Goal: Task Accomplishment & Management: Manage account settings

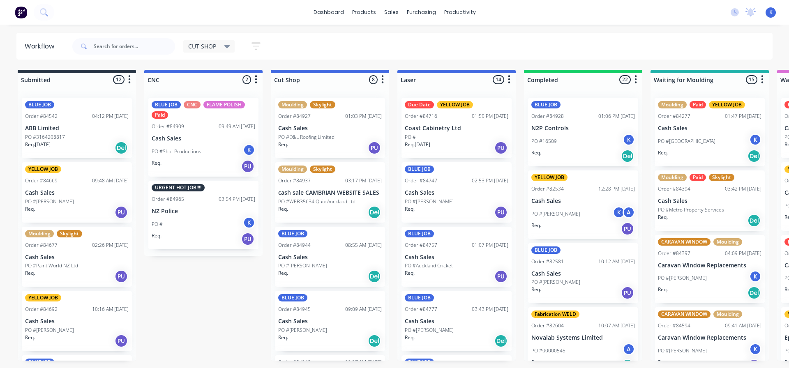
scroll to position [225, 0]
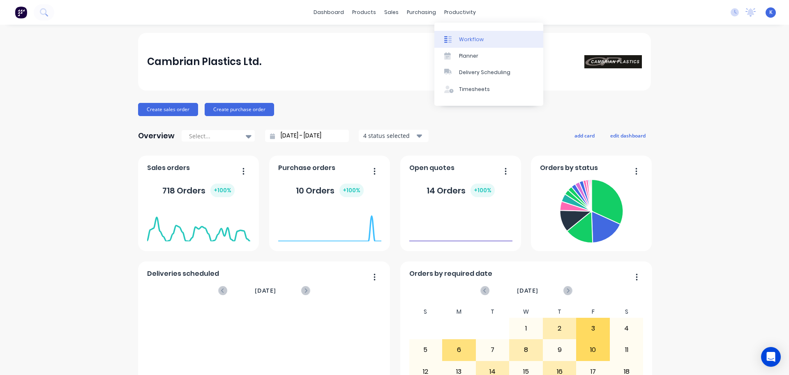
click at [474, 37] on div "Workflow" at bounding box center [471, 39] width 25 height 7
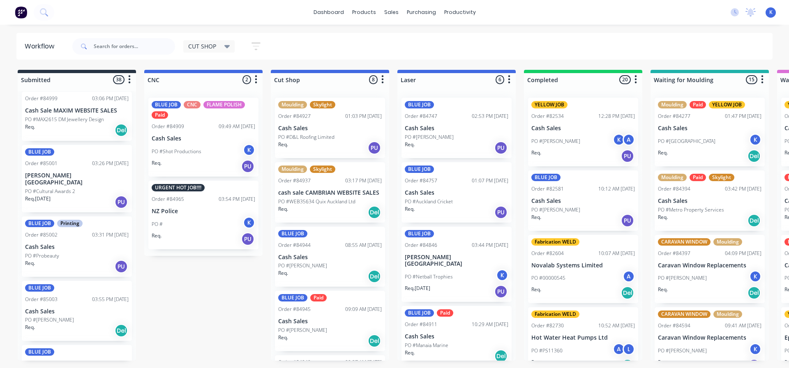
scroll to position [2102, 0]
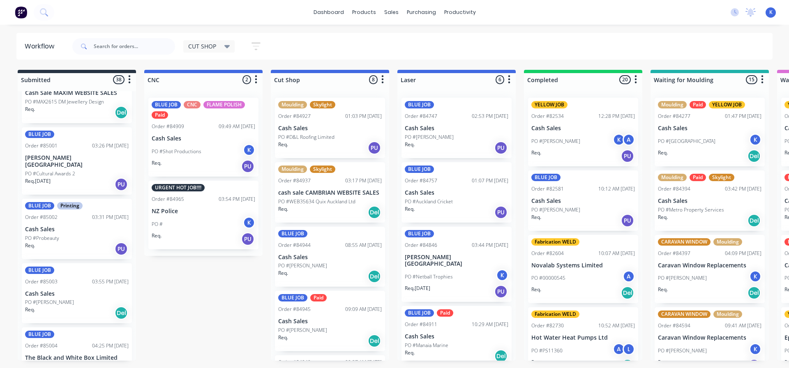
click at [54, 334] on div "BLUE JOB Order #85004 04:25 PM 01/10/25 The Black and White Box Limited PO # Re…" at bounding box center [77, 358] width 110 height 60
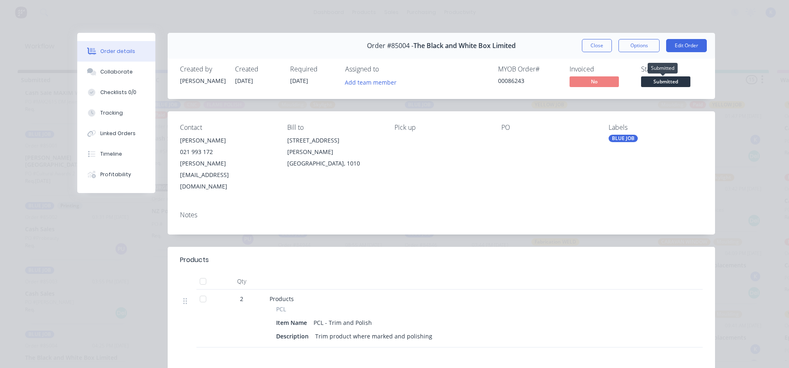
click at [680, 82] on span "Submitted" at bounding box center [665, 81] width 49 height 10
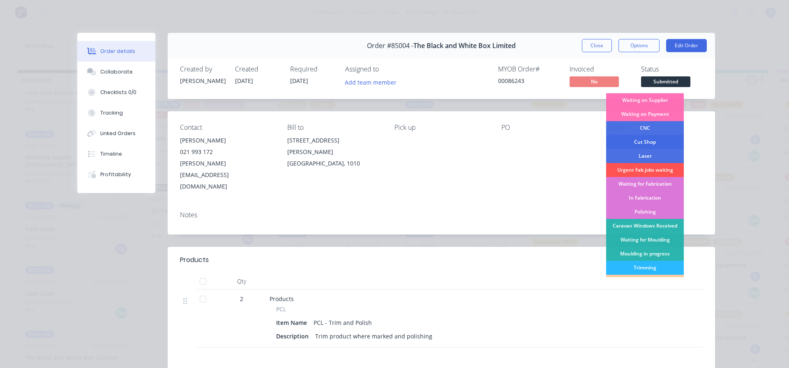
click at [640, 140] on div "Cut Shop" at bounding box center [645, 142] width 78 height 14
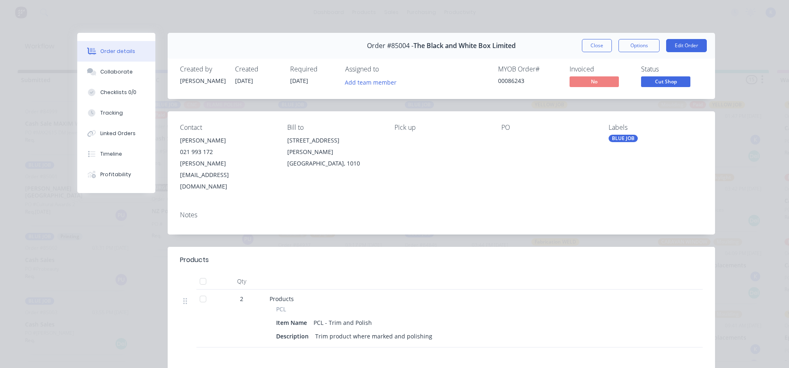
scroll to position [2038, 0]
click at [596, 48] on button "Close" at bounding box center [597, 45] width 30 height 13
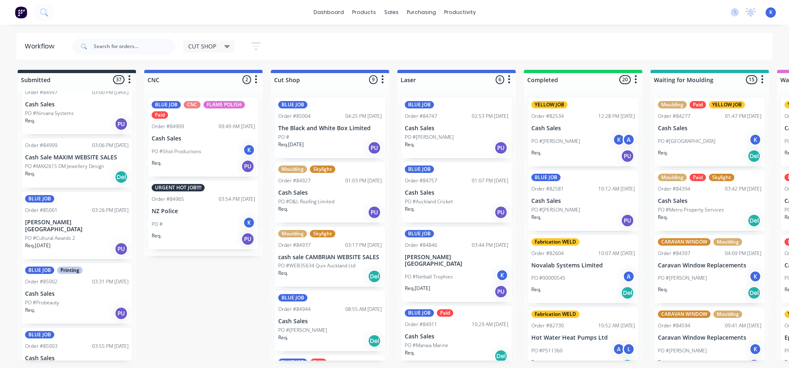
click at [51, 363] on p "PO #Paul Guinibert" at bounding box center [49, 366] width 49 height 7
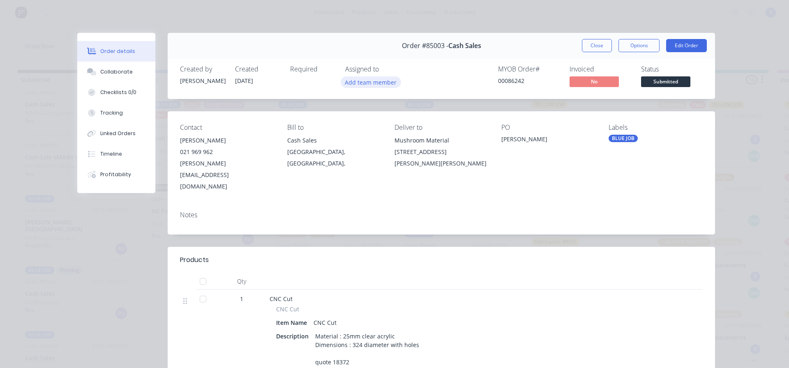
click at [349, 77] on button "Add team member" at bounding box center [371, 81] width 60 height 11
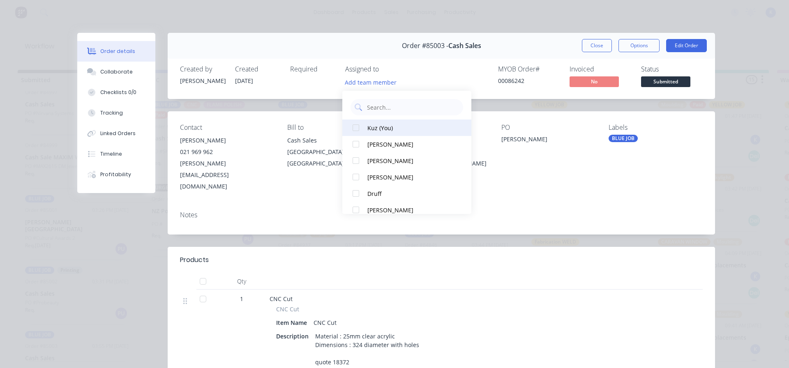
drag, startPoint x: 374, startPoint y: 129, endPoint x: 396, endPoint y: 123, distance: 22.6
click at [373, 127] on div "Kuz (You)" at bounding box center [411, 128] width 87 height 9
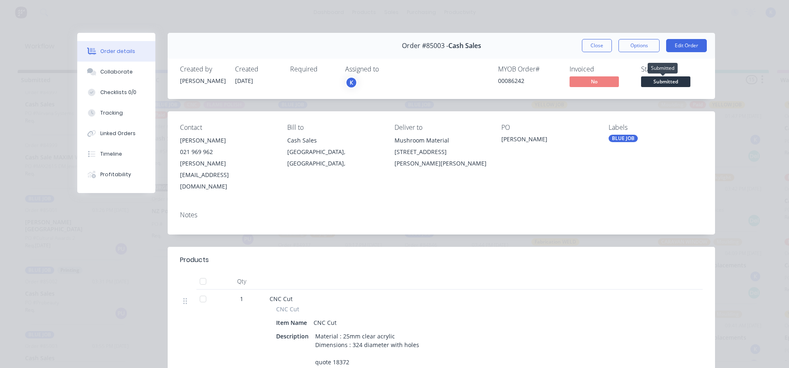
click at [676, 80] on span "Submitted" at bounding box center [665, 81] width 49 height 10
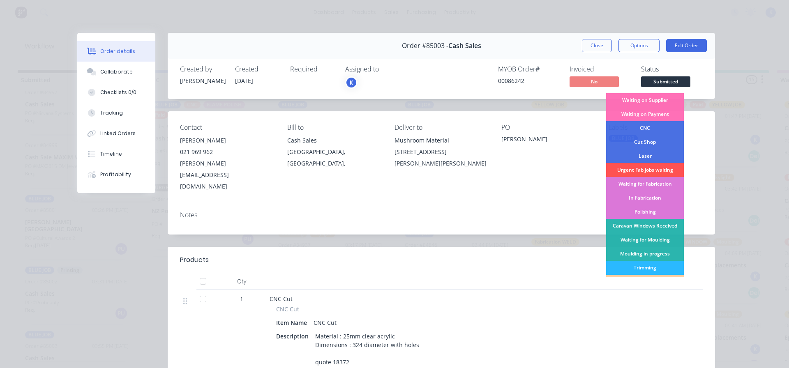
click at [647, 123] on div "CNC" at bounding box center [645, 128] width 78 height 14
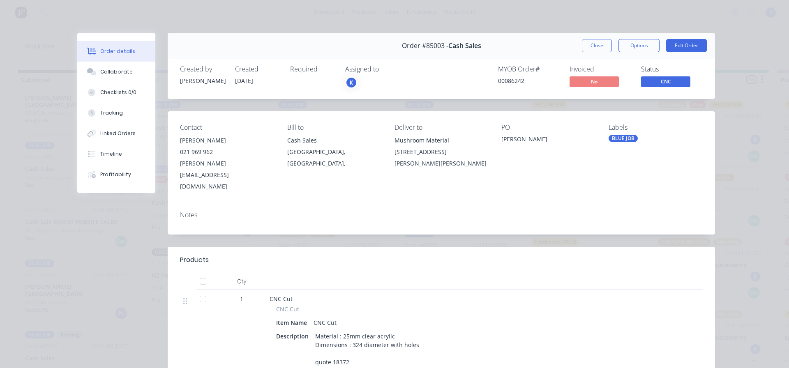
click at [590, 42] on button "Close" at bounding box center [597, 45] width 30 height 13
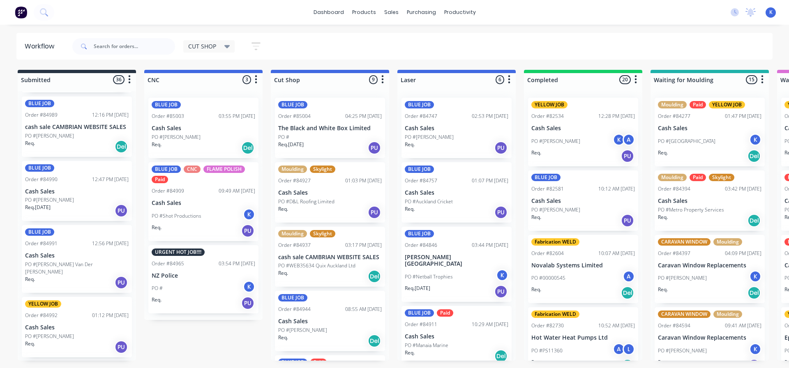
scroll to position [1480, 0]
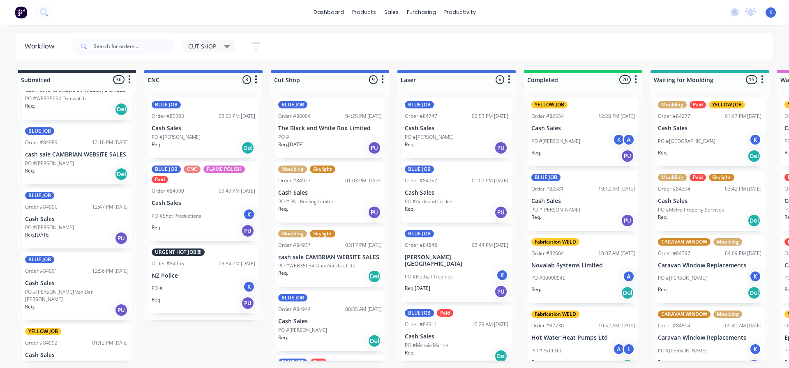
click at [208, 44] on span "CUT SHOP" at bounding box center [202, 46] width 28 height 9
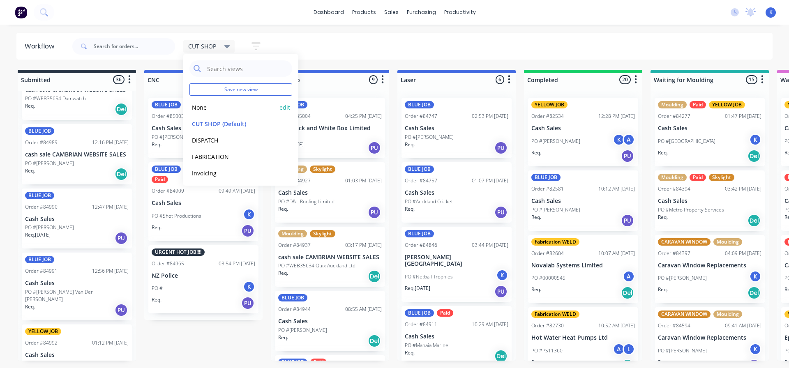
click at [202, 103] on button "None" at bounding box center [234, 107] width 88 height 9
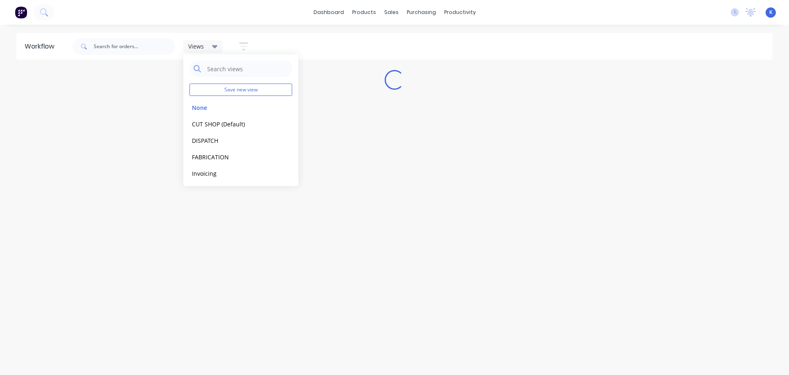
click at [273, 315] on div "Workflow Views Save new view None edit CUT SHOP (Default) edit DISPATCH edit FA…" at bounding box center [394, 195] width 789 height 325
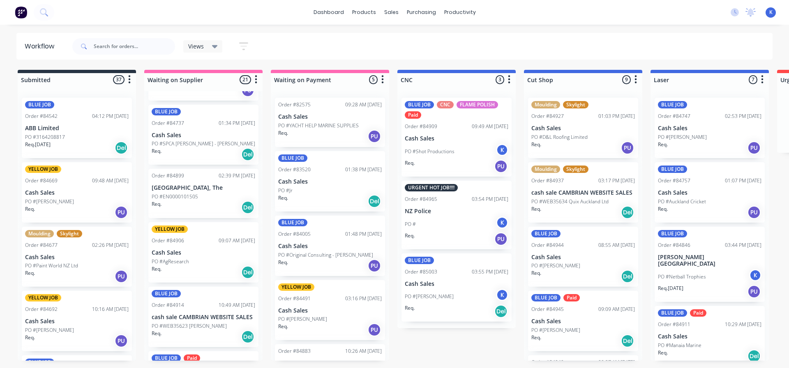
scroll to position [699, 0]
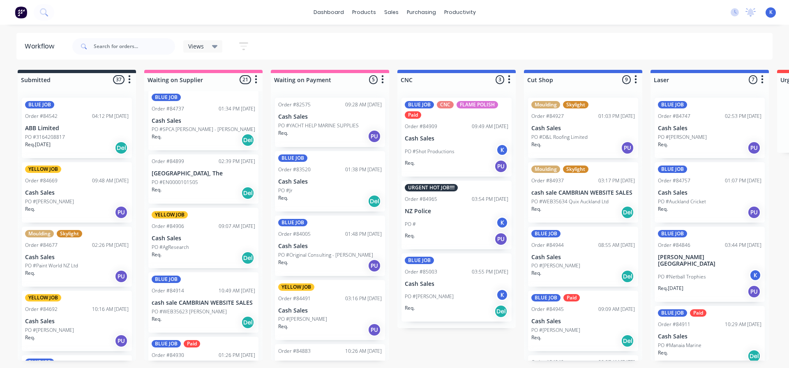
click at [205, 46] on div "Views" at bounding box center [203, 46] width 30 height 7
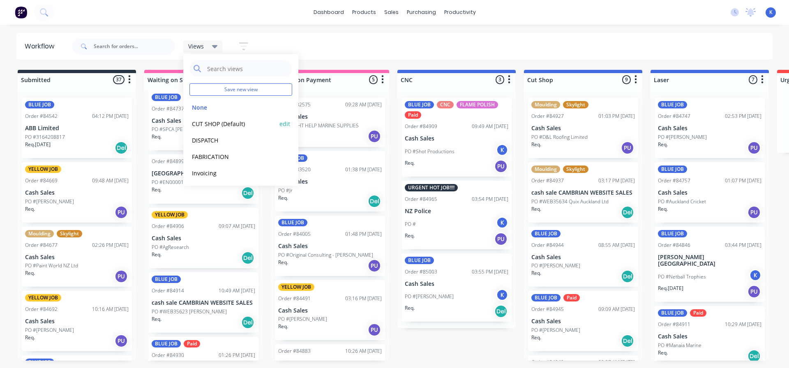
click at [210, 121] on button "CUT SHOP (Default)" at bounding box center [234, 123] width 88 height 9
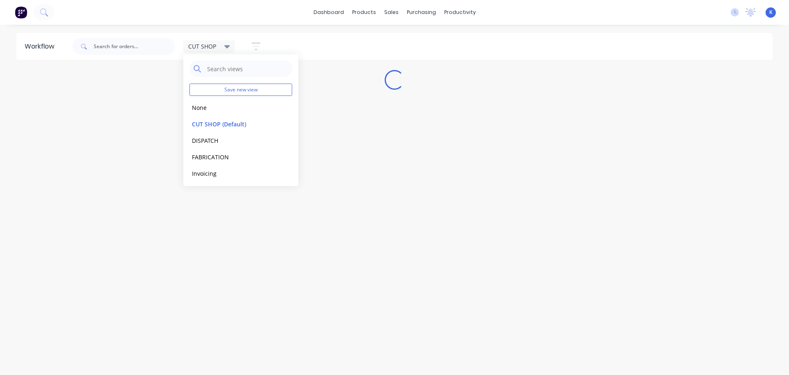
click at [60, 153] on div "Workflow CUT SHOP Save new view None edit CUT SHOP (Default) edit DISPATCH edit…" at bounding box center [394, 195] width 789 height 325
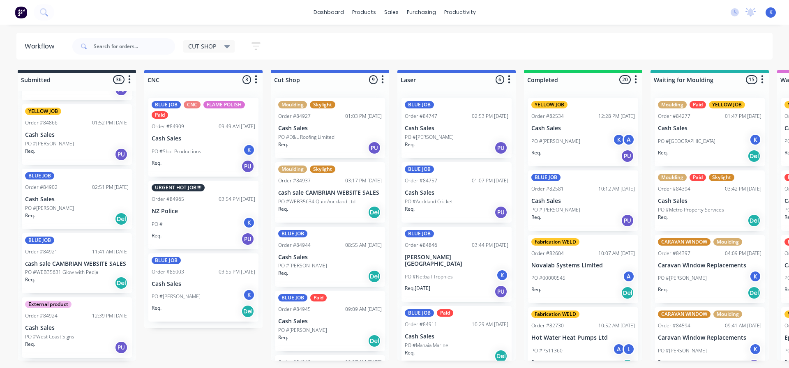
scroll to position [370, 0]
click at [58, 206] on p "PO #Rodney Jurgens" at bounding box center [49, 207] width 49 height 7
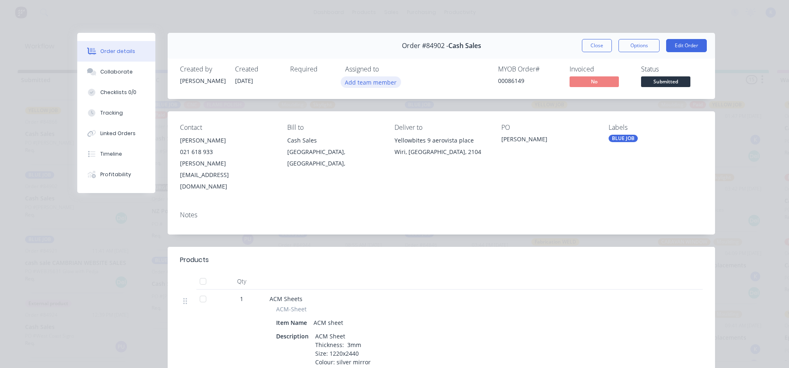
click at [363, 81] on button "Add team member" at bounding box center [371, 81] width 60 height 11
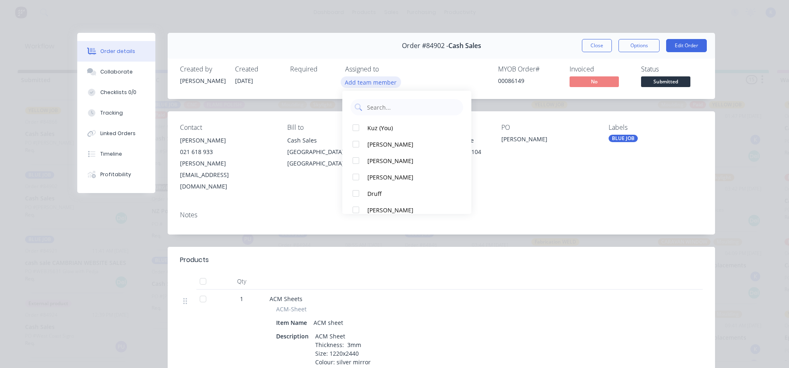
click at [363, 81] on button "Add team member" at bounding box center [371, 81] width 60 height 11
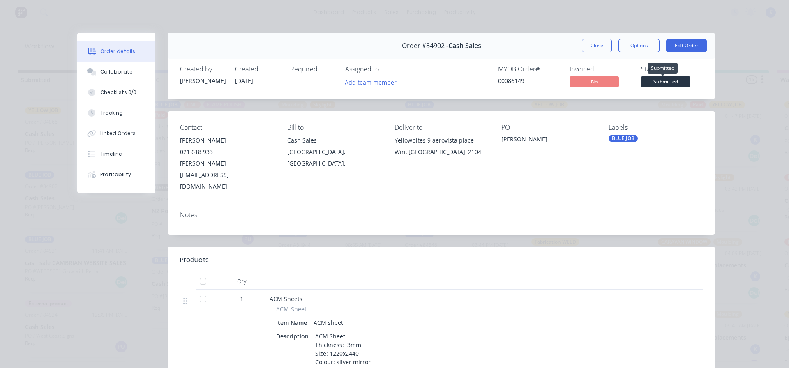
click at [660, 81] on span "Submitted" at bounding box center [665, 81] width 49 height 10
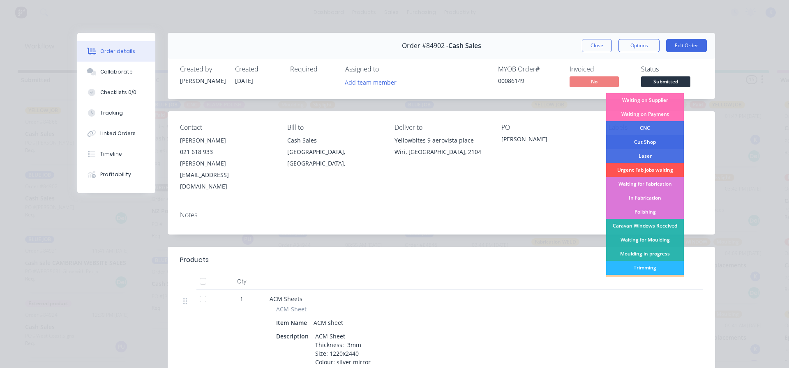
click at [652, 143] on div "Cut Shop" at bounding box center [645, 142] width 78 height 14
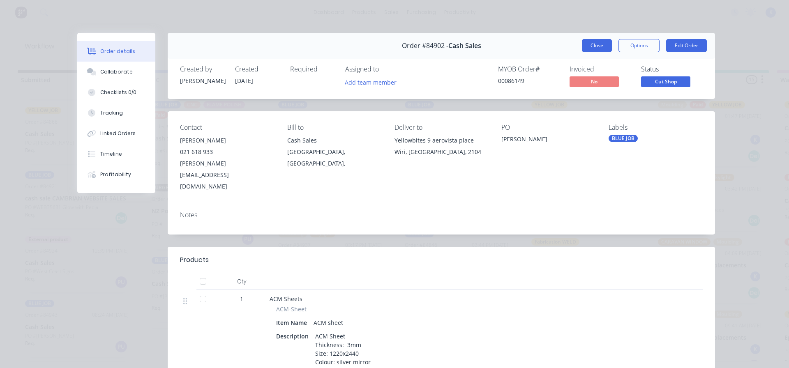
click at [585, 42] on button "Close" at bounding box center [597, 45] width 30 height 13
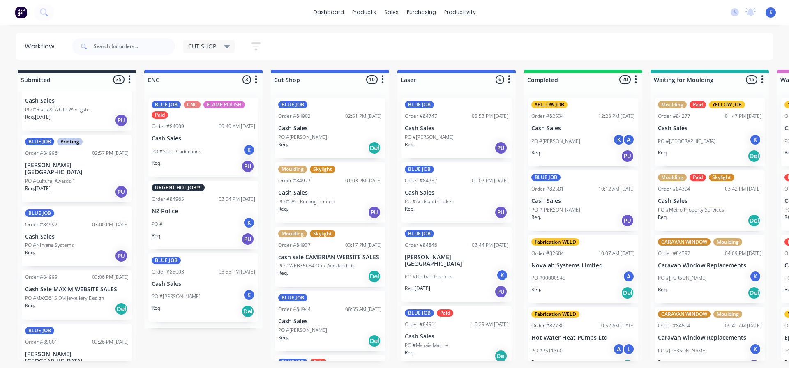
scroll to position [1909, 0]
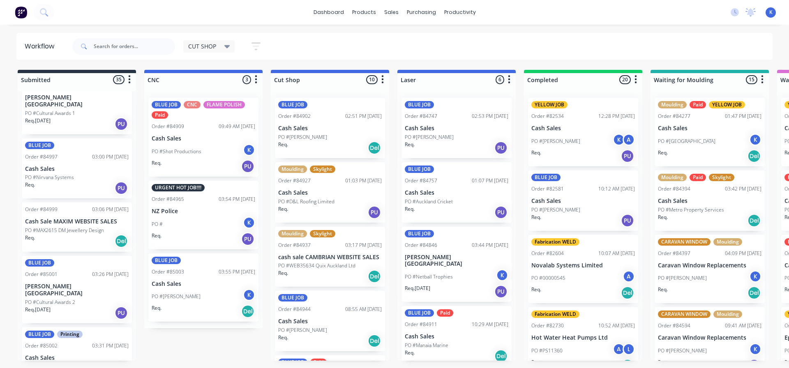
click at [44, 299] on p "PO #Cultural Awards 2" at bounding box center [50, 302] width 50 height 7
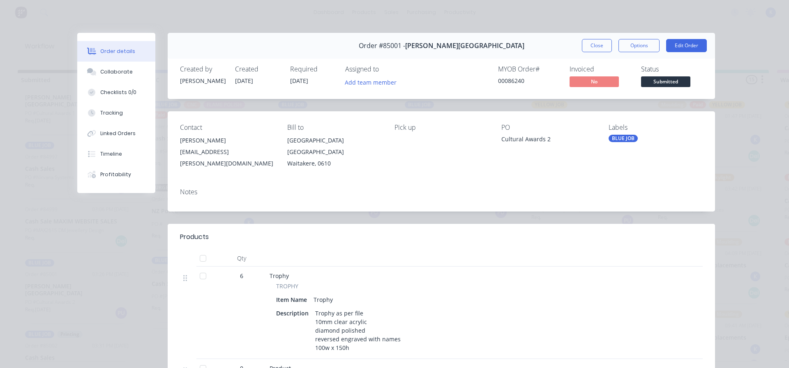
click at [657, 78] on span "Submitted" at bounding box center [665, 81] width 49 height 10
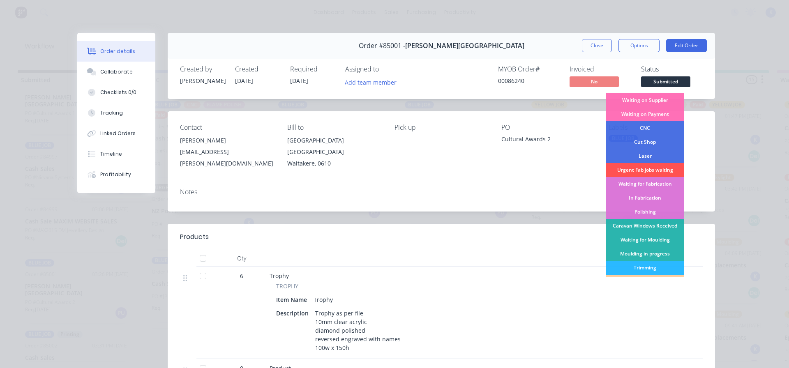
click at [662, 143] on div "Cut Shop" at bounding box center [645, 142] width 78 height 14
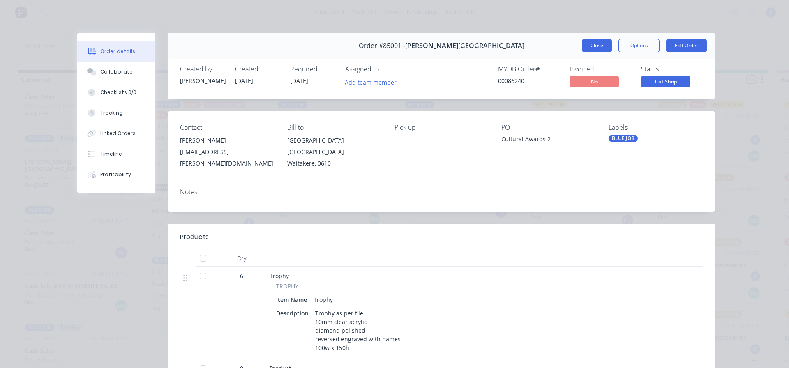
click at [588, 46] on button "Close" at bounding box center [597, 45] width 30 height 13
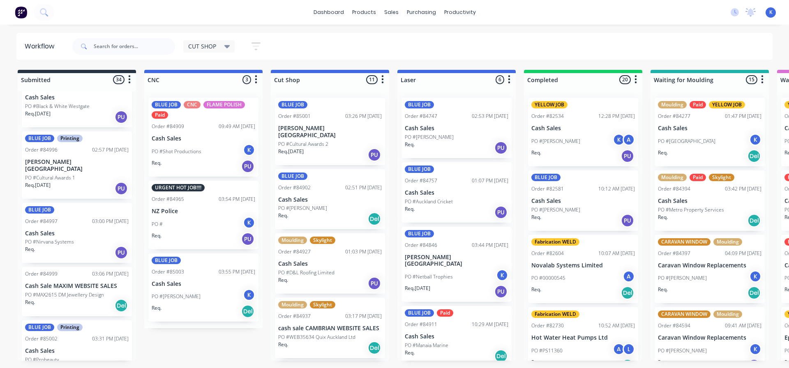
click at [50, 348] on p "Cash Sales" at bounding box center [77, 351] width 104 height 7
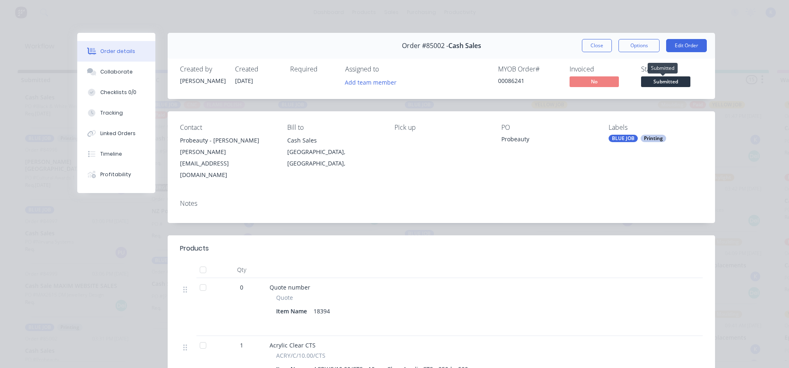
click at [661, 78] on span "Submitted" at bounding box center [665, 81] width 49 height 10
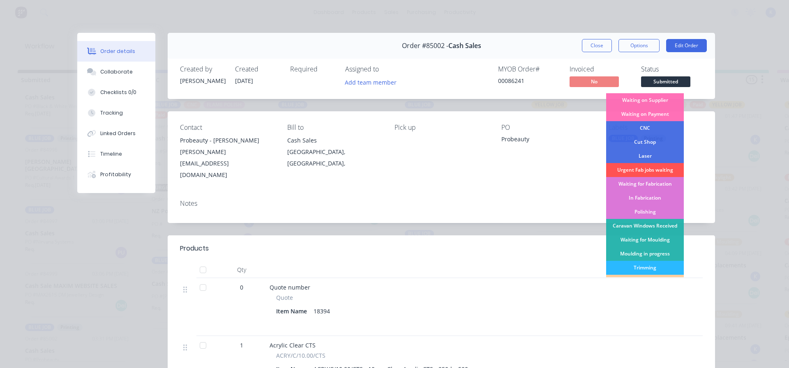
click at [641, 137] on div "Cut Shop" at bounding box center [645, 142] width 78 height 14
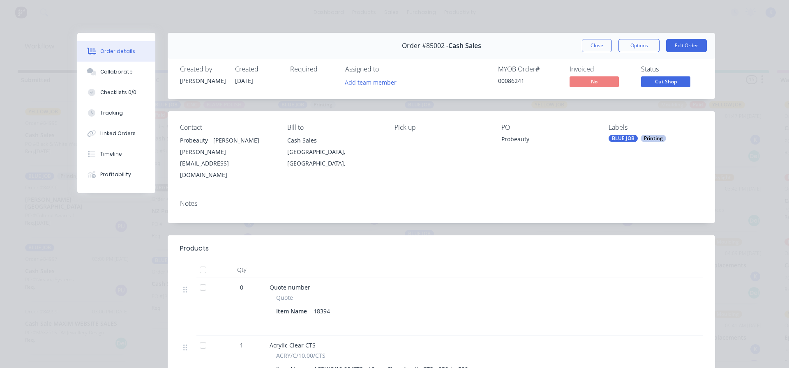
scroll to position [1780, 0]
click at [593, 44] on button "Close" at bounding box center [597, 45] width 30 height 13
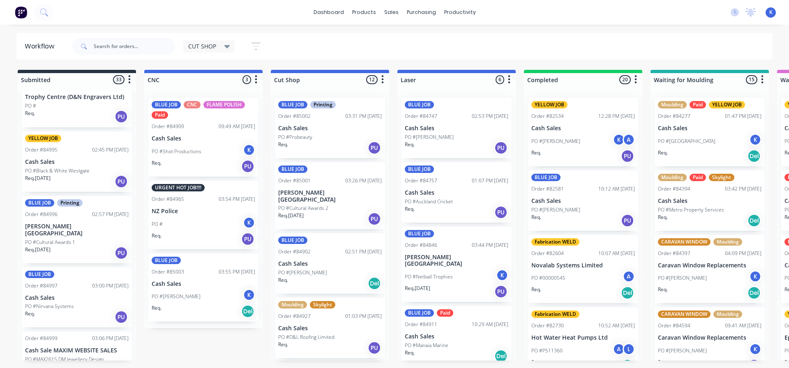
click at [57, 310] on div "Req. PU" at bounding box center [77, 317] width 104 height 14
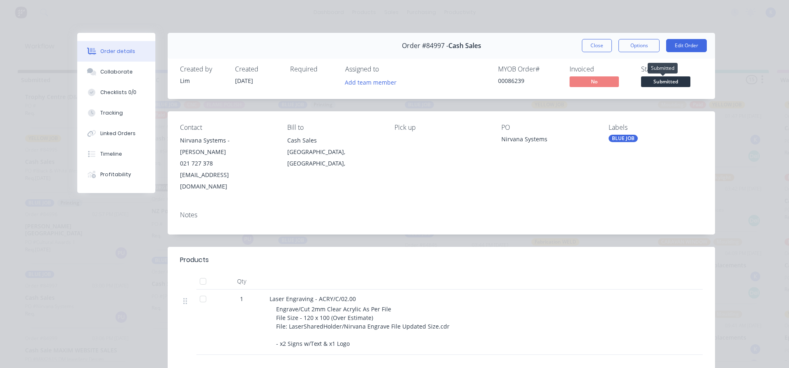
click at [663, 81] on span "Submitted" at bounding box center [665, 81] width 49 height 10
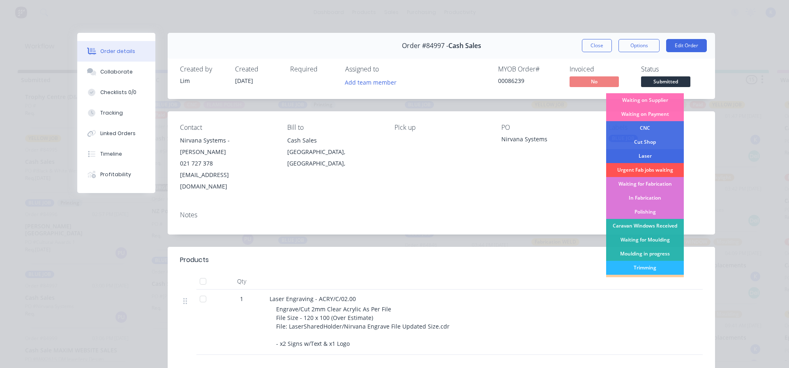
click at [664, 160] on div "Laser" at bounding box center [645, 156] width 78 height 14
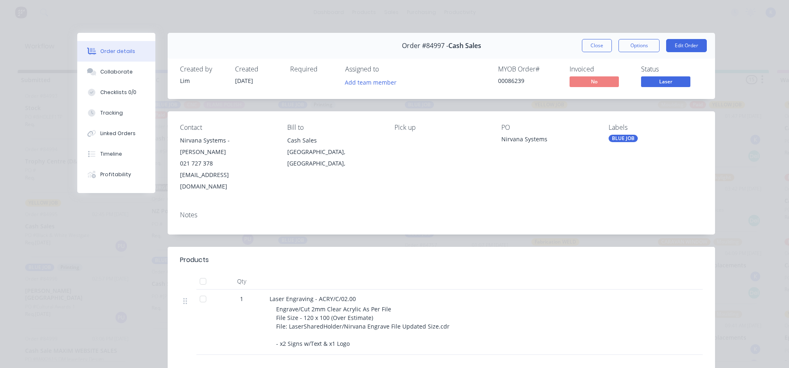
click at [597, 47] on button "Close" at bounding box center [597, 45] width 30 height 13
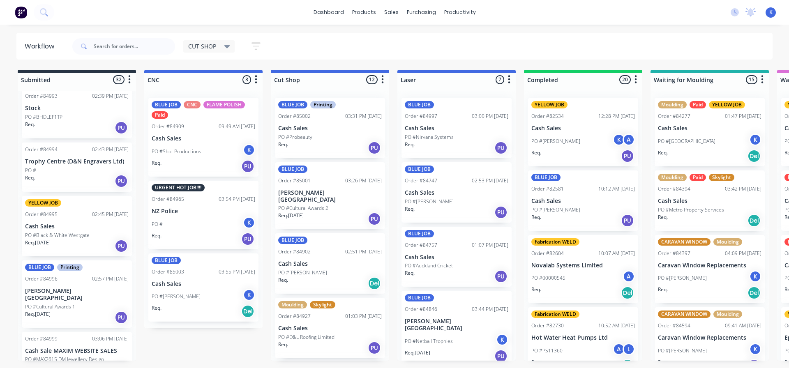
click at [54, 288] on p "Rutherford College" at bounding box center [77, 295] width 104 height 14
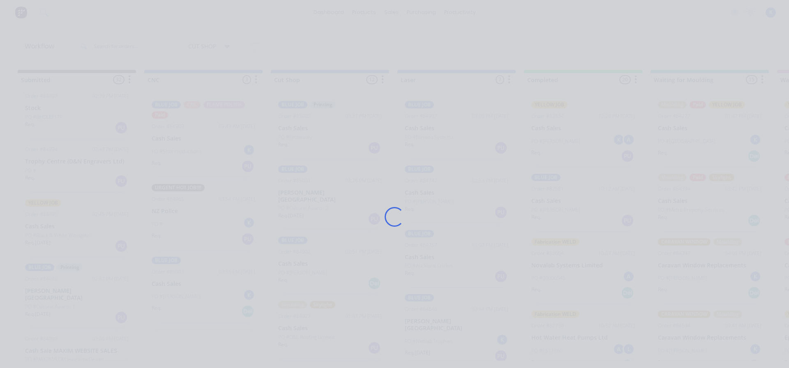
click at [54, 281] on div "Loading..." at bounding box center [394, 184] width 789 height 368
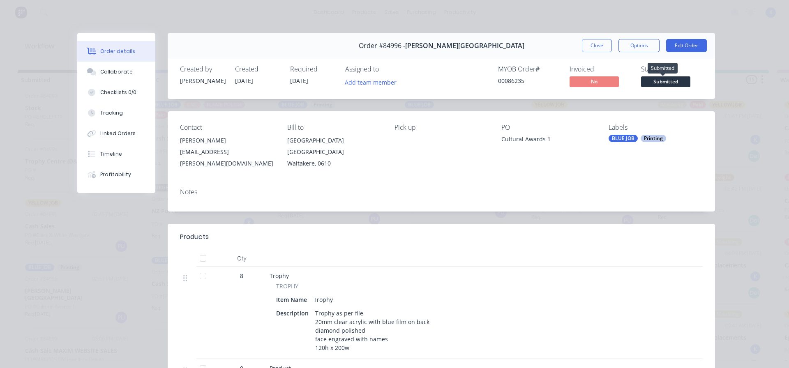
click at [684, 83] on span "Submitted" at bounding box center [665, 81] width 49 height 10
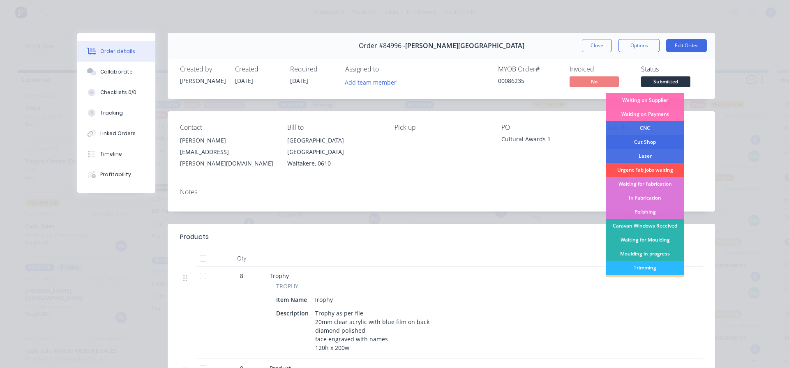
click at [648, 144] on div "Cut Shop" at bounding box center [645, 142] width 78 height 14
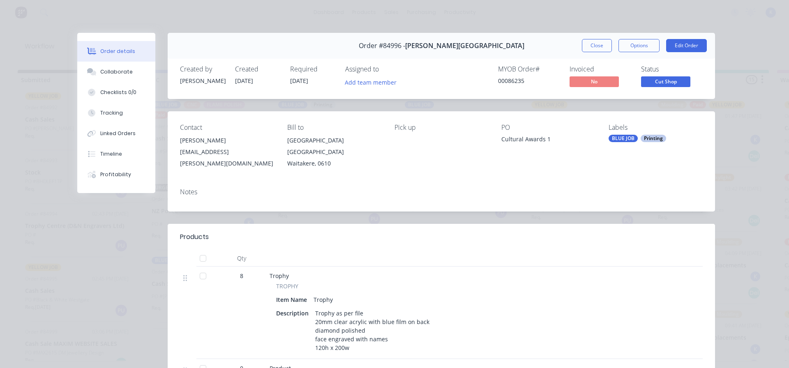
click at [588, 44] on button "Close" at bounding box center [597, 45] width 30 height 13
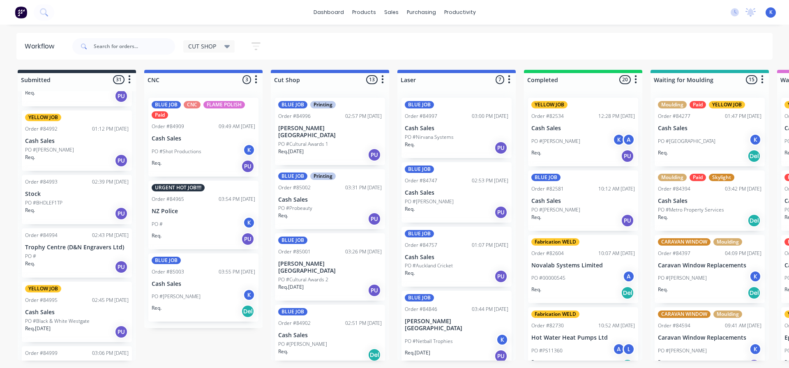
scroll to position [1610, 0]
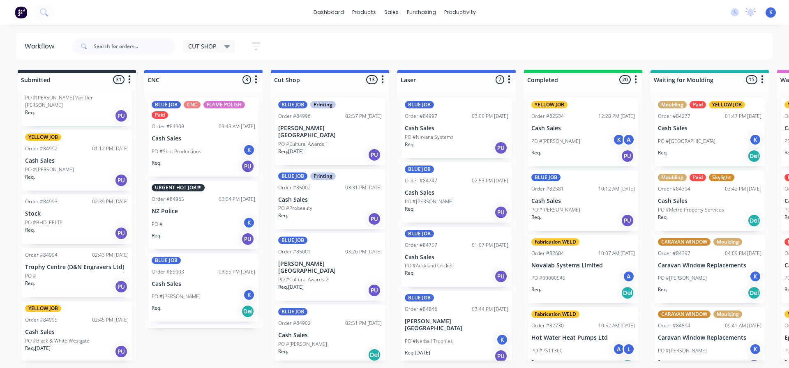
click at [46, 157] on p "Cash Sales" at bounding box center [77, 160] width 104 height 7
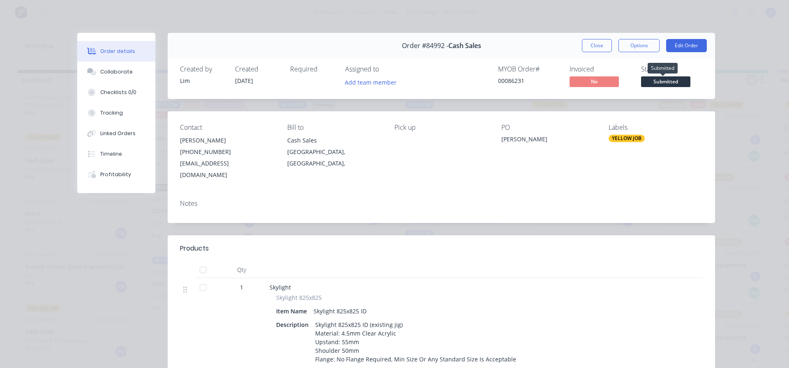
click at [664, 84] on span "Submitted" at bounding box center [665, 81] width 49 height 10
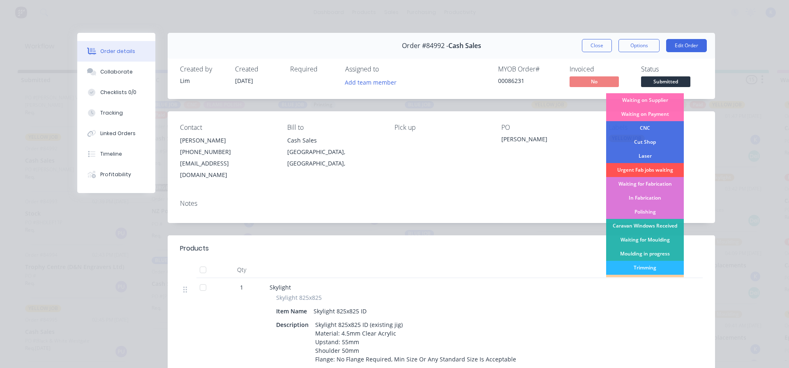
click at [652, 141] on div "Cut Shop" at bounding box center [645, 142] width 78 height 14
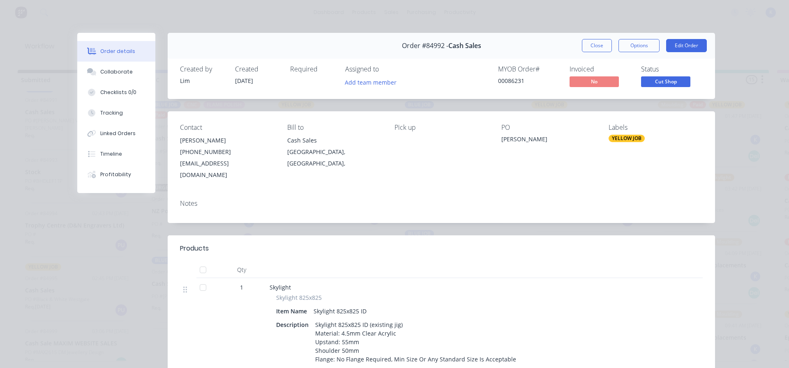
click at [592, 49] on button "Close" at bounding box center [597, 45] width 30 height 13
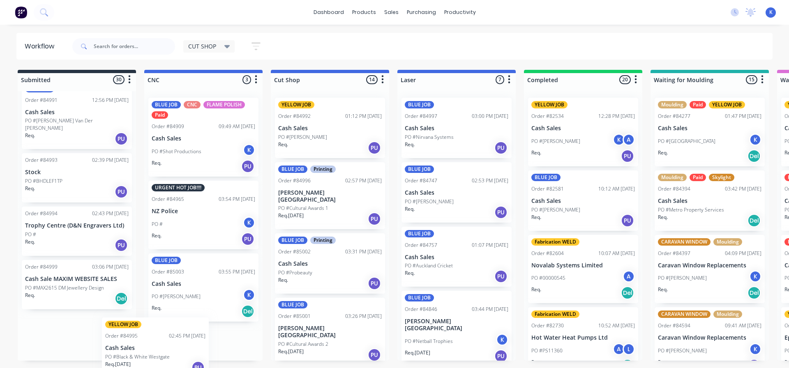
scroll to position [0, 0]
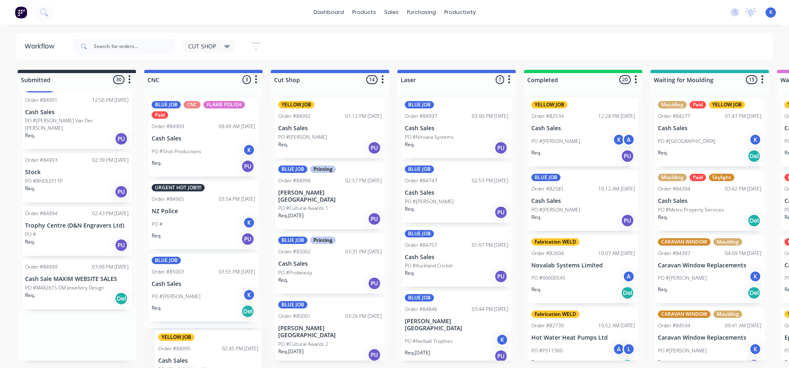
drag, startPoint x: 35, startPoint y: 274, endPoint x: 171, endPoint y: 360, distance: 160.0
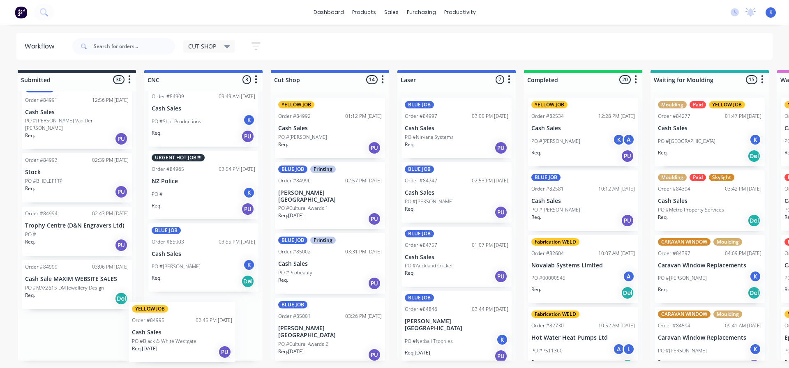
drag, startPoint x: 37, startPoint y: 272, endPoint x: 147, endPoint y: 332, distance: 125.3
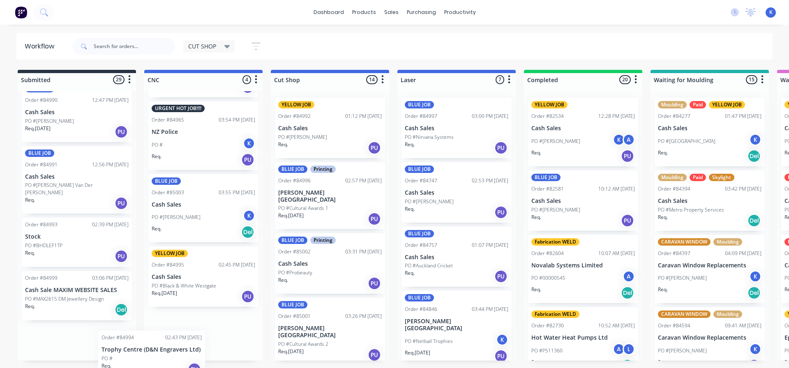
scroll to position [81, 0]
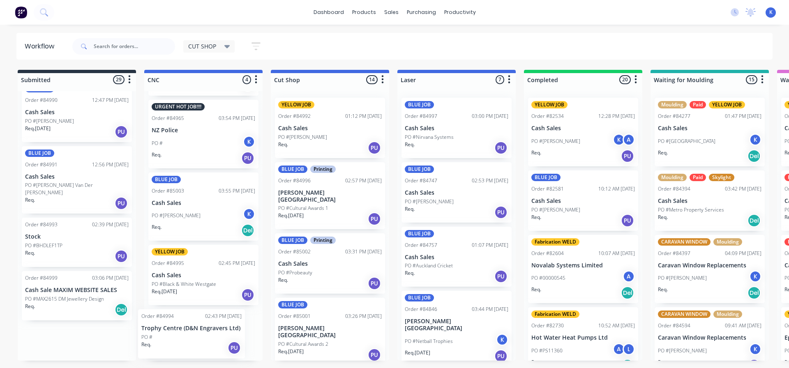
drag, startPoint x: 37, startPoint y: 280, endPoint x: 157, endPoint y: 335, distance: 131.5
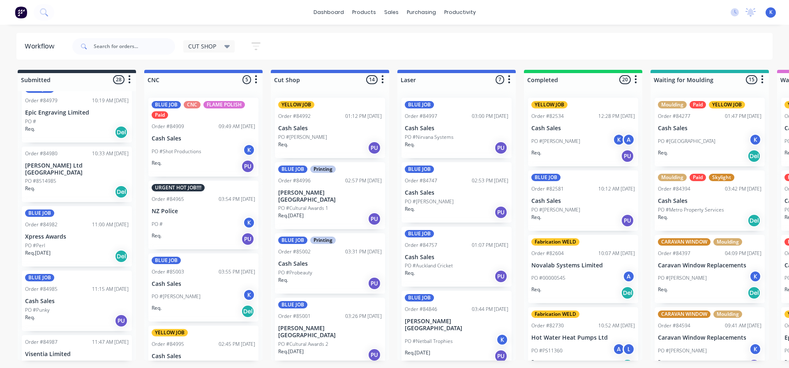
scroll to position [893, 0]
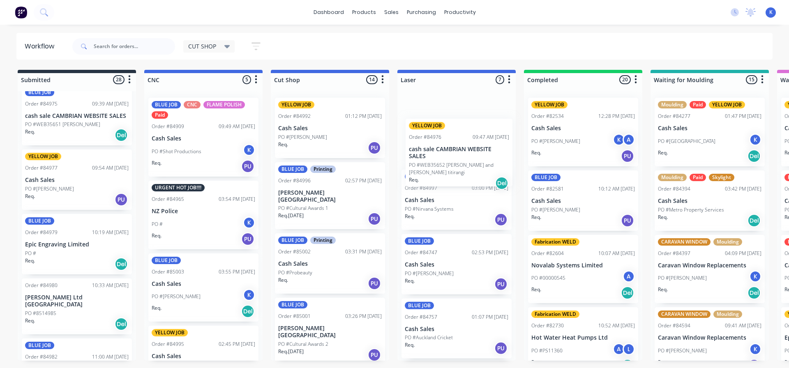
drag, startPoint x: 76, startPoint y: 184, endPoint x: 464, endPoint y: 156, distance: 388.7
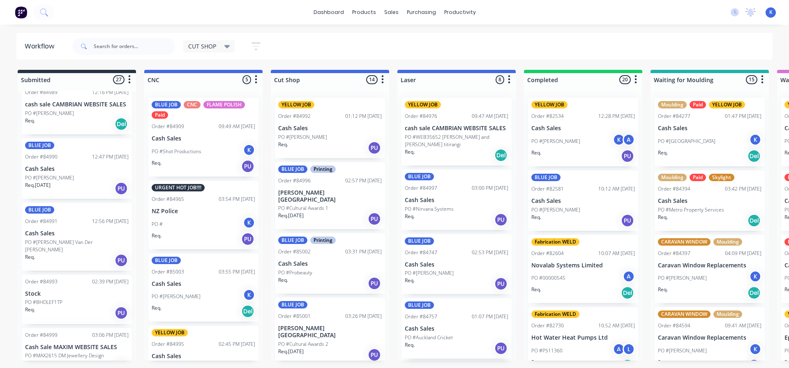
scroll to position [1397, 0]
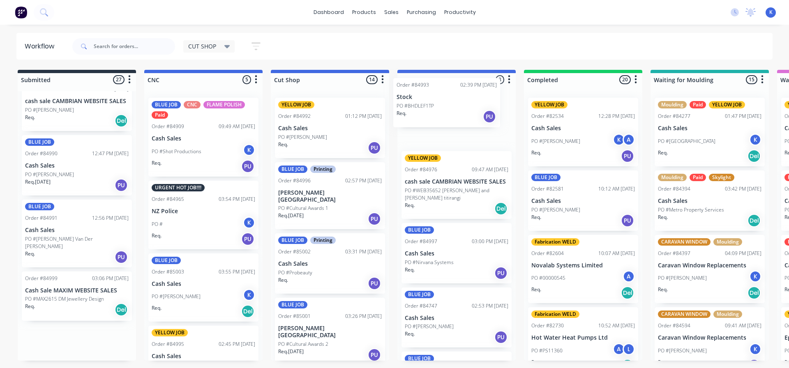
drag, startPoint x: 72, startPoint y: 293, endPoint x: 412, endPoint y: 108, distance: 386.9
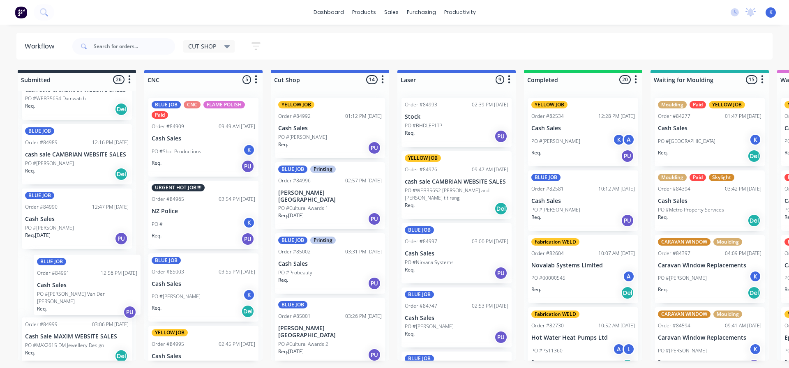
scroll to position [2, 0]
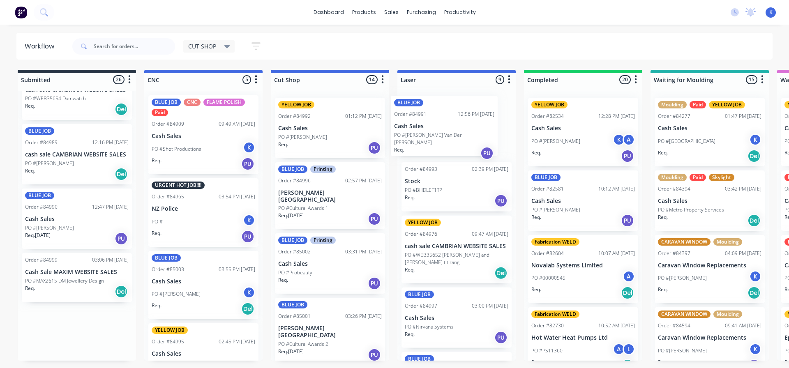
drag, startPoint x: 50, startPoint y: 275, endPoint x: 423, endPoint y: 127, distance: 401.4
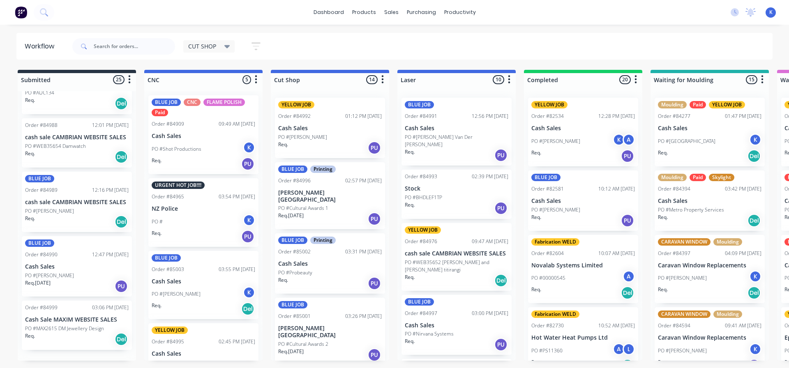
scroll to position [1279, 0]
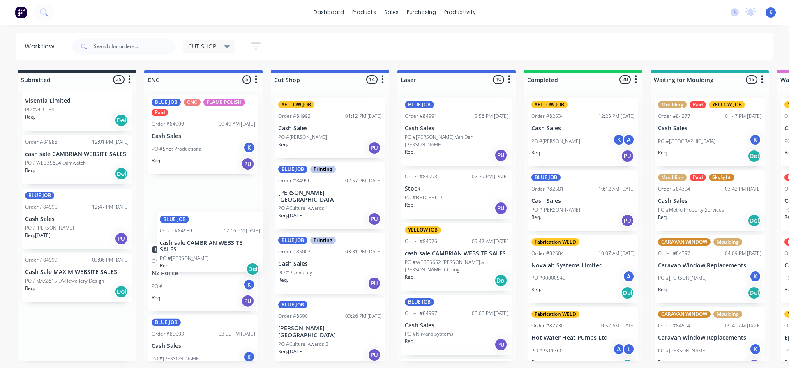
drag, startPoint x: 47, startPoint y: 216, endPoint x: 183, endPoint y: 248, distance: 139.6
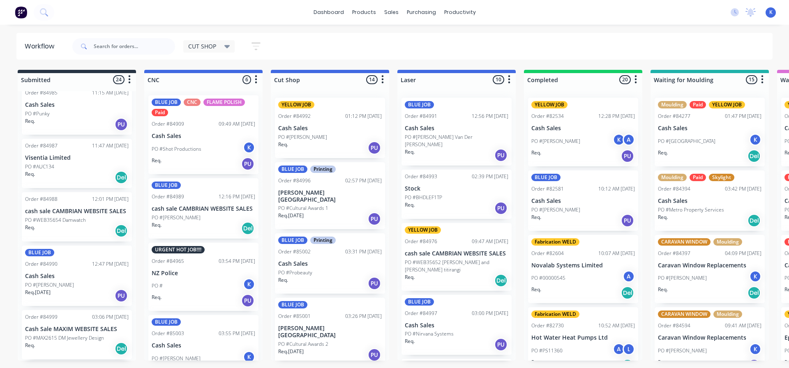
scroll to position [1214, 0]
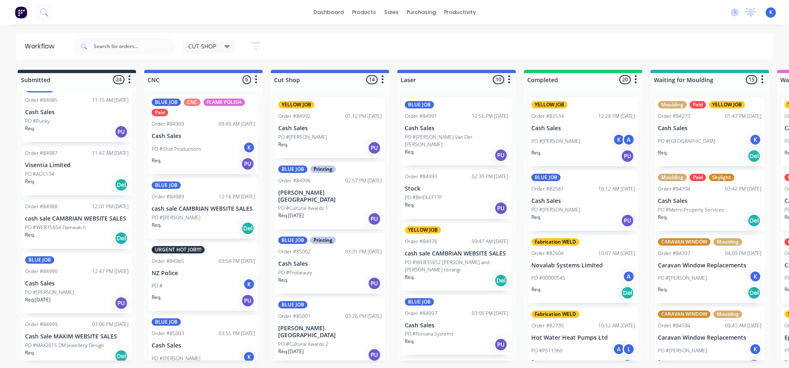
click at [61, 289] on p "PO #Roger Purdy" at bounding box center [49, 292] width 49 height 7
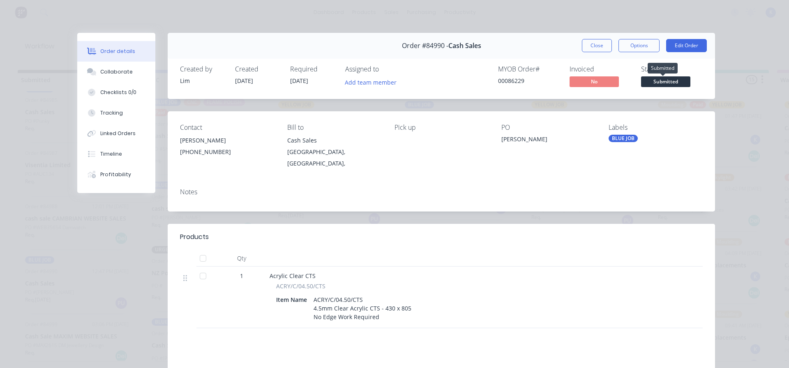
click at [655, 82] on span "Submitted" at bounding box center [665, 81] width 49 height 10
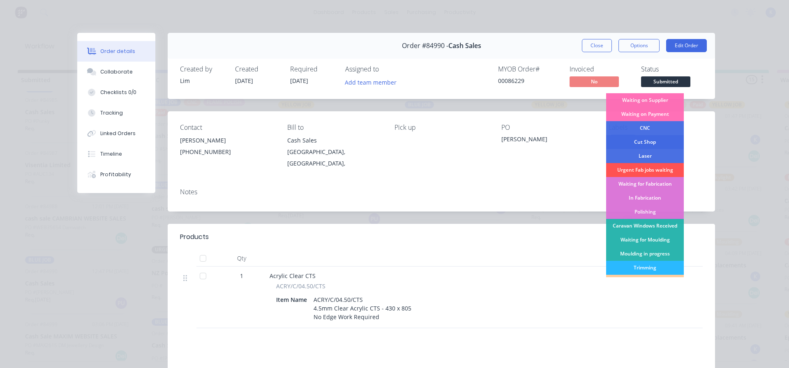
click at [648, 146] on div "Cut Shop" at bounding box center [645, 142] width 78 height 14
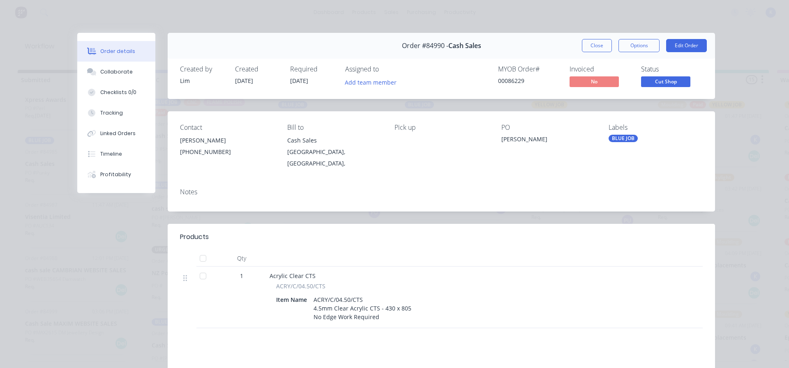
scroll to position [1150, 0]
click at [601, 48] on button "Close" at bounding box center [597, 45] width 30 height 13
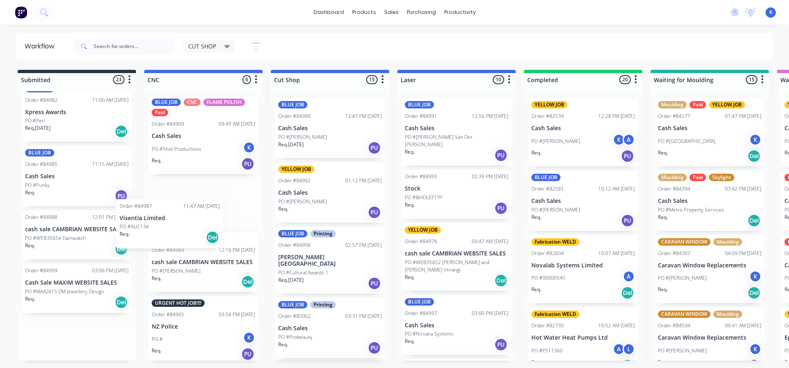
drag, startPoint x: 37, startPoint y: 228, endPoint x: 136, endPoint y: 223, distance: 100.0
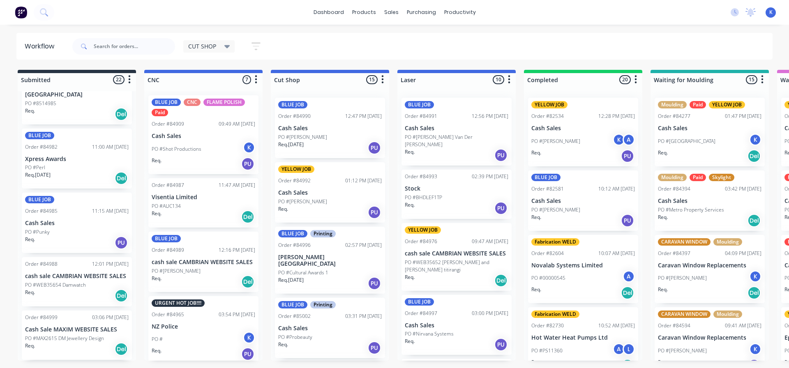
scroll to position [1096, 0]
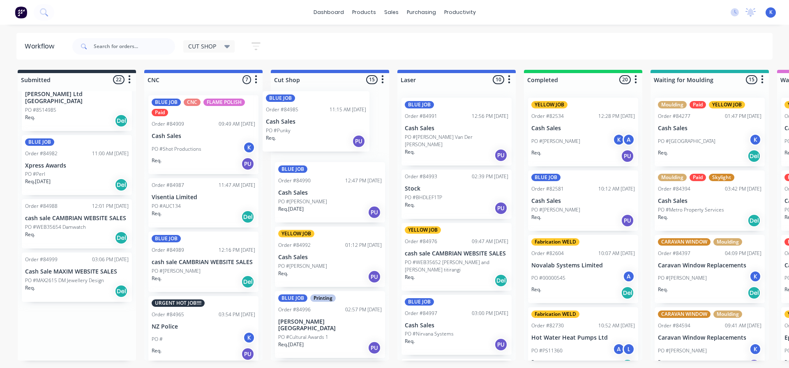
drag, startPoint x: 48, startPoint y: 222, endPoint x: 293, endPoint y: 124, distance: 263.9
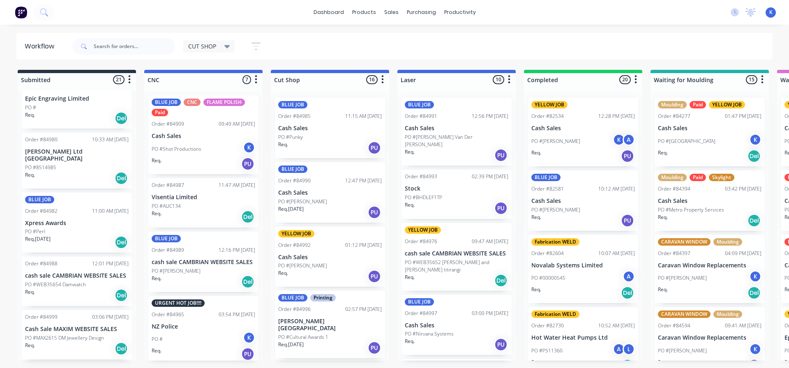
scroll to position [1032, 0]
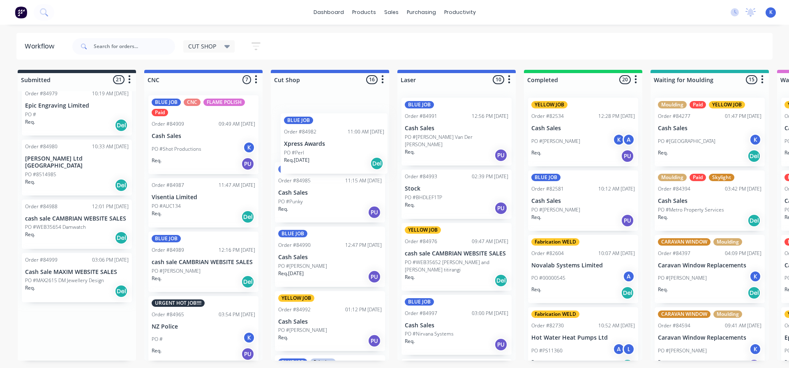
drag, startPoint x: 42, startPoint y: 231, endPoint x: 301, endPoint y: 154, distance: 270.5
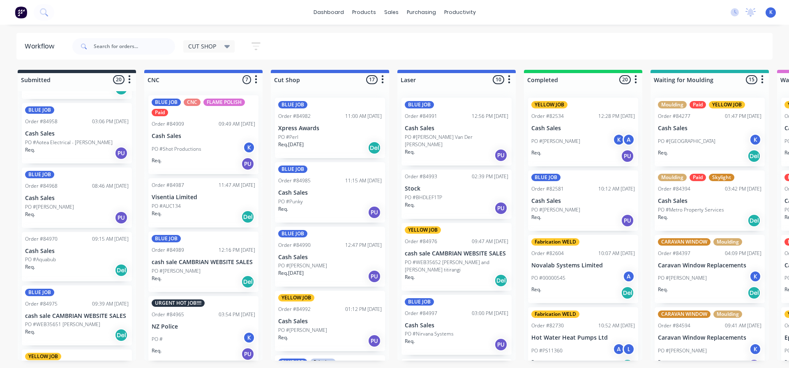
scroll to position [680, 0]
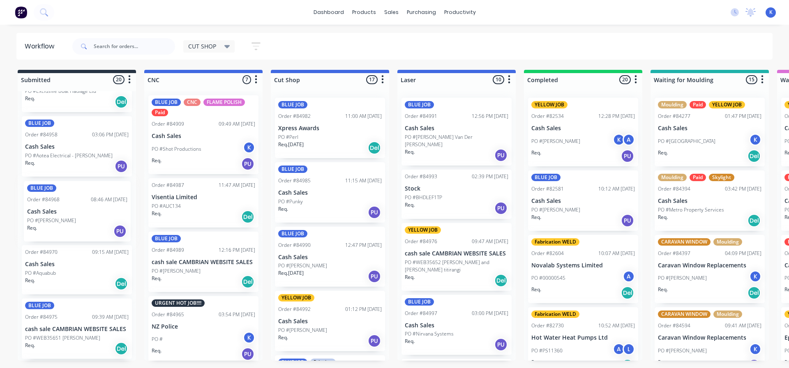
click at [30, 215] on div "BLUE JOB Order #84542 04:12 PM 10/09/25 ABB Limited PO #3164208817 Req. 08/10/2…" at bounding box center [77, 226] width 118 height 270
drag, startPoint x: 39, startPoint y: 217, endPoint x: 123, endPoint y: 216, distance: 83.5
click at [123, 216] on div "BLUE JOB Order #84542 04:12 PM 10/09/25 ABB Limited PO #3164208817 Req. 08/10/2…" at bounding box center [77, 226] width 118 height 270
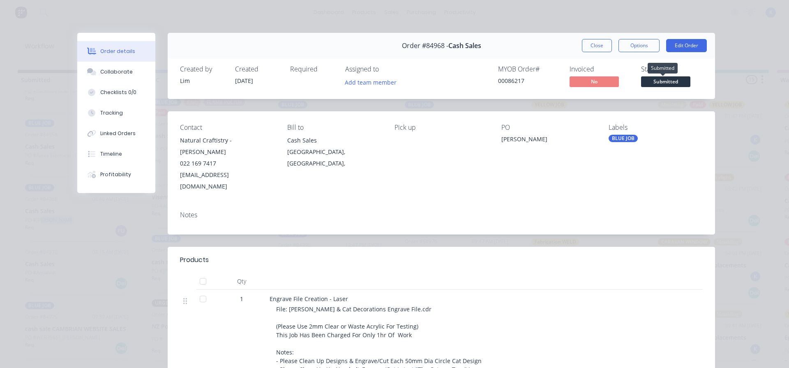
click at [653, 79] on span "Submitted" at bounding box center [665, 81] width 49 height 10
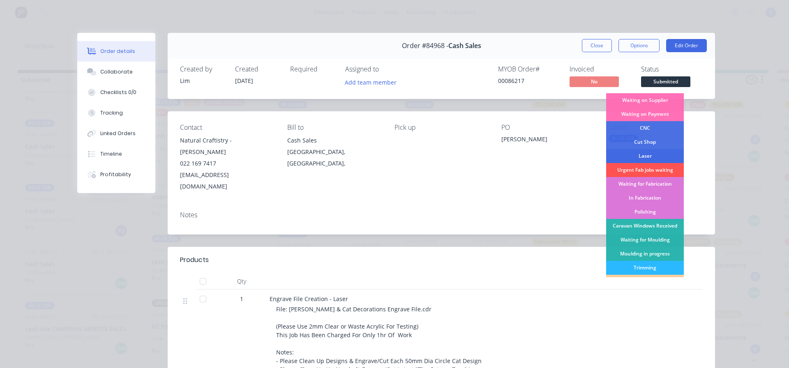
click at [658, 157] on div "Laser" at bounding box center [645, 156] width 78 height 14
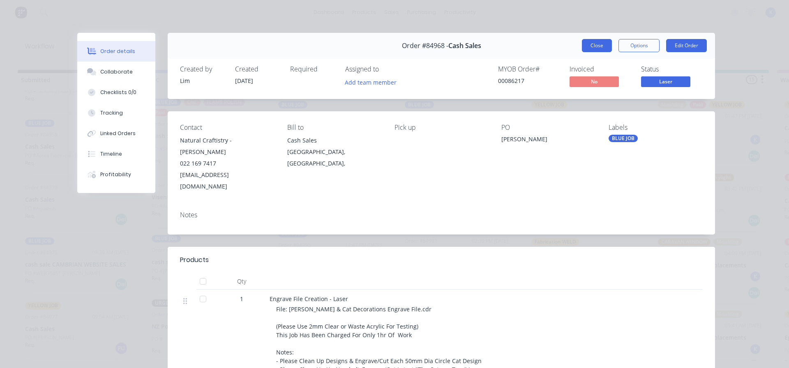
click at [589, 40] on div "Order #84968 - Cash Sales Close Options Edit Order" at bounding box center [442, 46] width 548 height 26
click at [589, 40] on button "Close" at bounding box center [597, 45] width 30 height 13
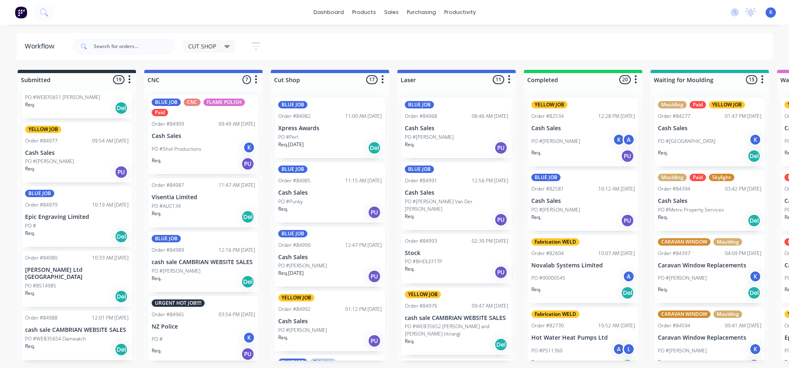
scroll to position [903, 0]
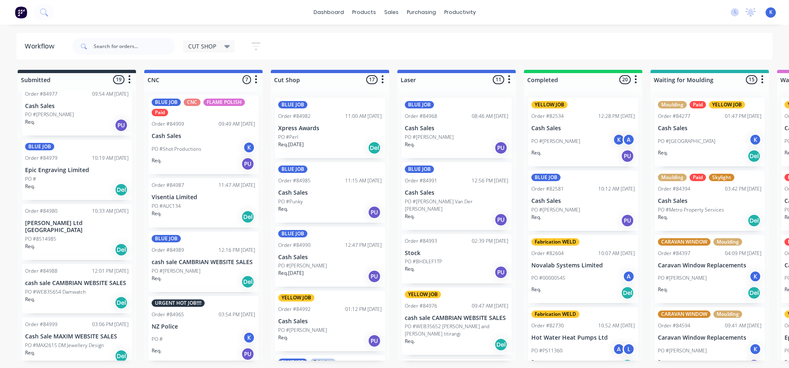
click at [55, 236] on p "PO #8514985" at bounding box center [40, 239] width 31 height 7
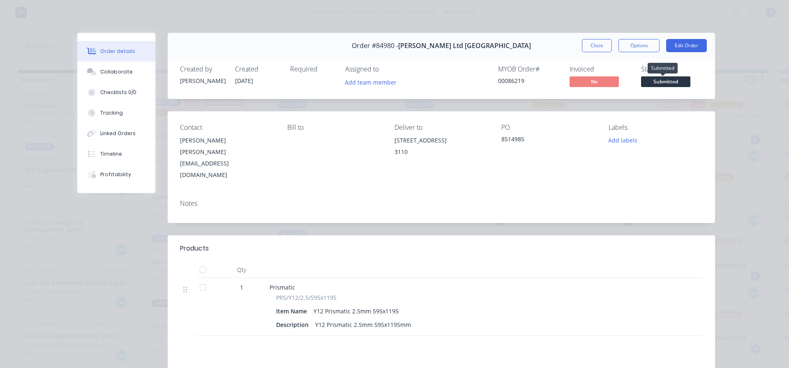
click at [669, 79] on span "Submitted" at bounding box center [665, 81] width 49 height 10
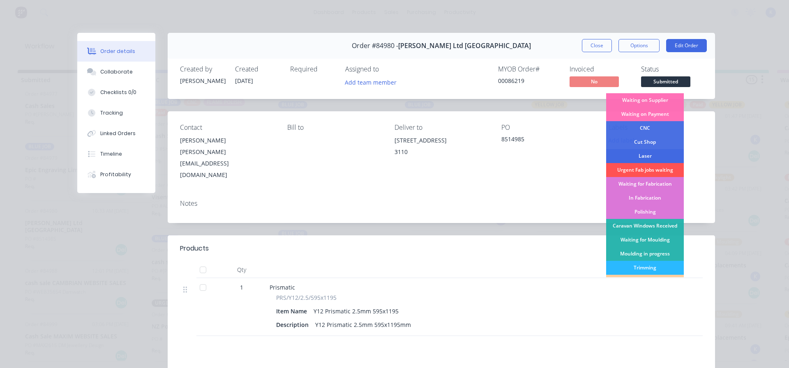
click at [640, 152] on div "Laser" at bounding box center [645, 156] width 78 height 14
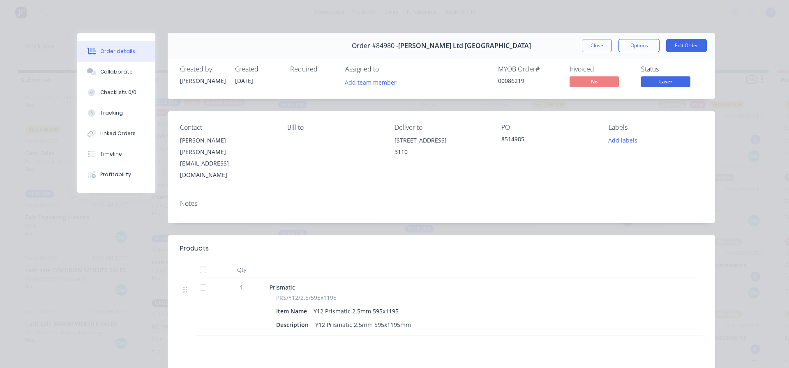
scroll to position [849, 0]
click at [590, 42] on button "Close" at bounding box center [597, 45] width 30 height 13
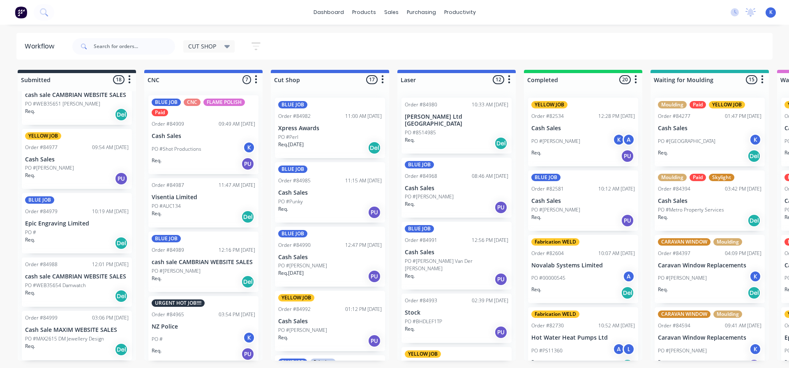
click at [46, 224] on p "Epic Engraving Limited" at bounding box center [77, 223] width 104 height 7
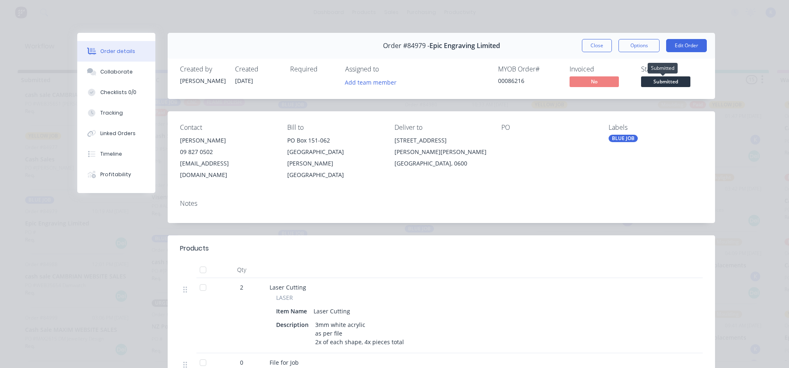
click at [656, 81] on span "Submitted" at bounding box center [665, 81] width 49 height 10
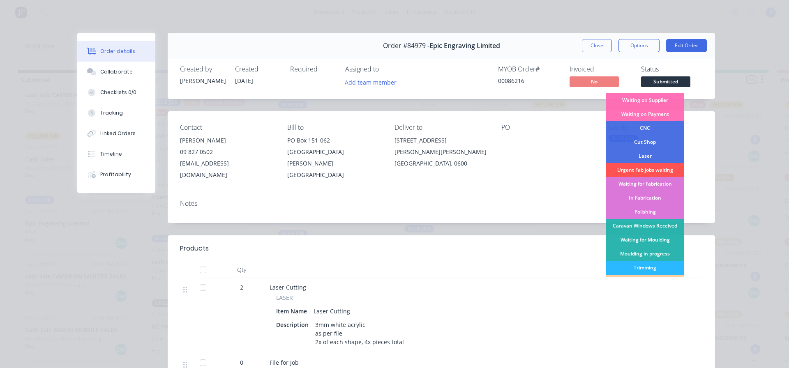
click at [647, 153] on div "Laser" at bounding box center [645, 156] width 78 height 14
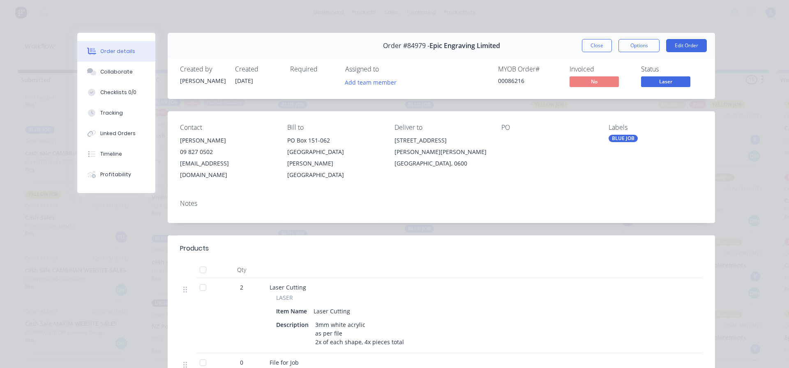
scroll to position [785, 0]
click at [597, 45] on button "Close" at bounding box center [597, 45] width 30 height 13
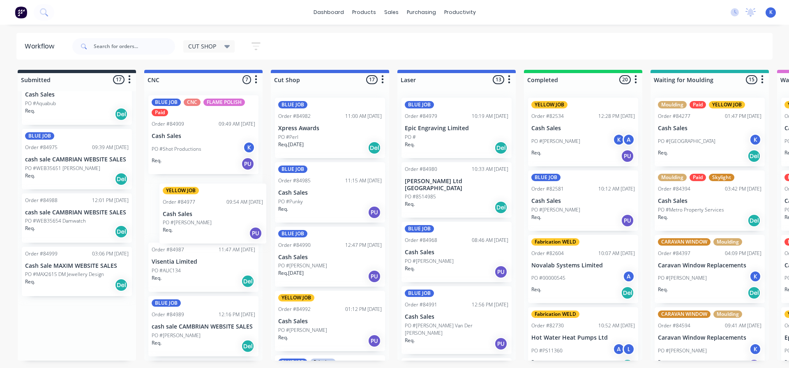
drag, startPoint x: 46, startPoint y: 222, endPoint x: 183, endPoint y: 213, distance: 137.2
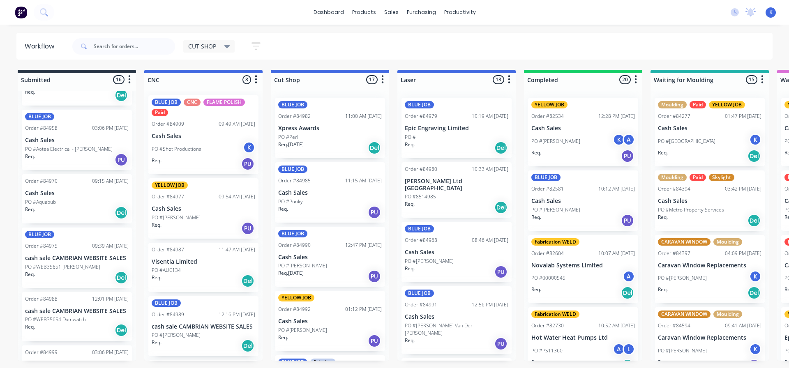
scroll to position [638, 0]
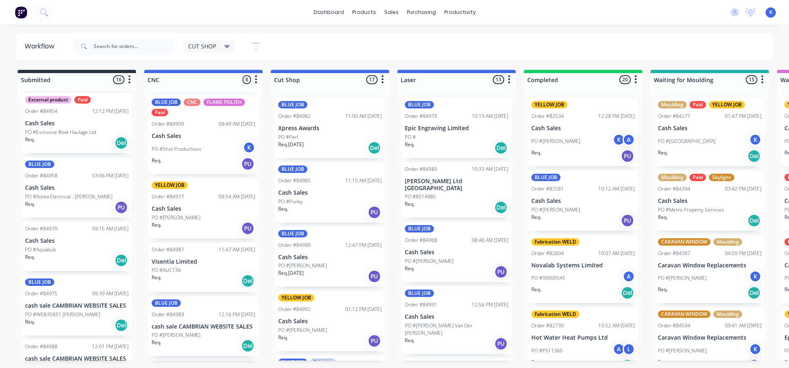
click at [52, 248] on p "PO #Aquabub" at bounding box center [40, 249] width 31 height 7
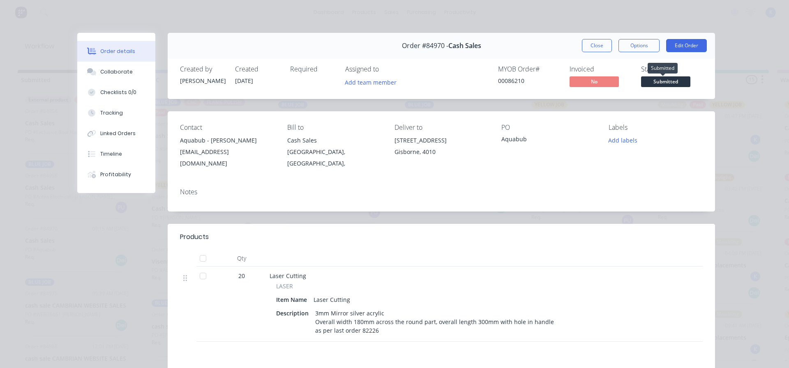
click at [657, 79] on span "Submitted" at bounding box center [665, 81] width 49 height 10
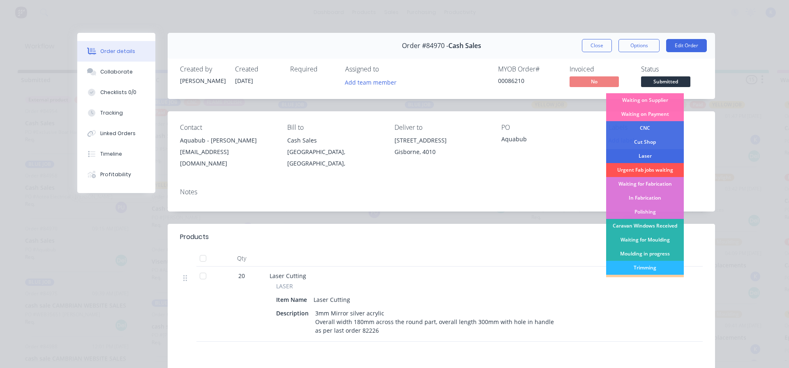
click at [641, 154] on div "Laser" at bounding box center [645, 156] width 78 height 14
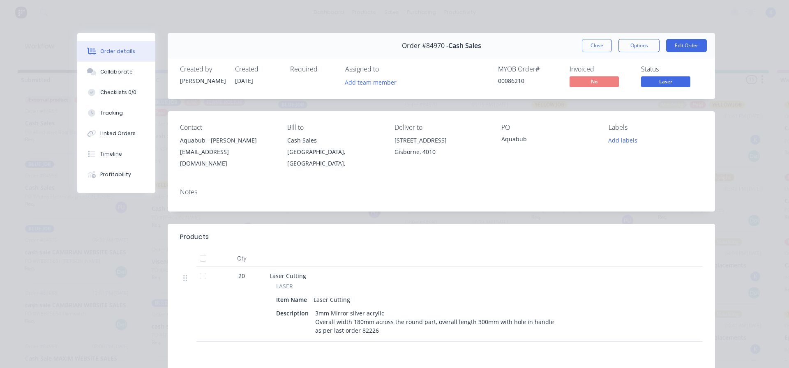
click at [588, 47] on button "Close" at bounding box center [597, 45] width 30 height 13
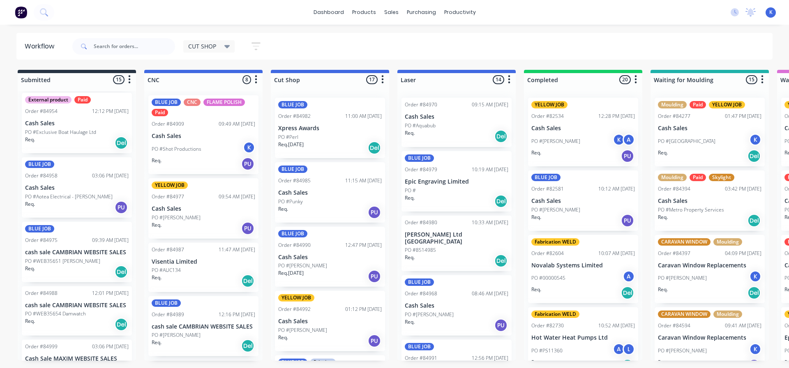
scroll to position [667, 0]
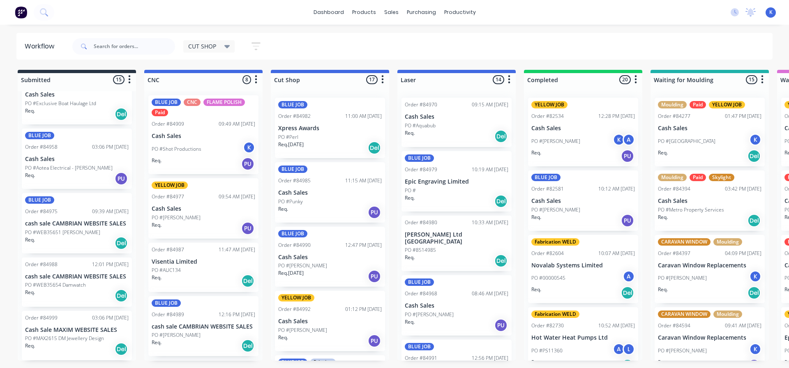
click at [46, 231] on p "PO #WEB35651 Anna Bensky" at bounding box center [62, 232] width 75 height 7
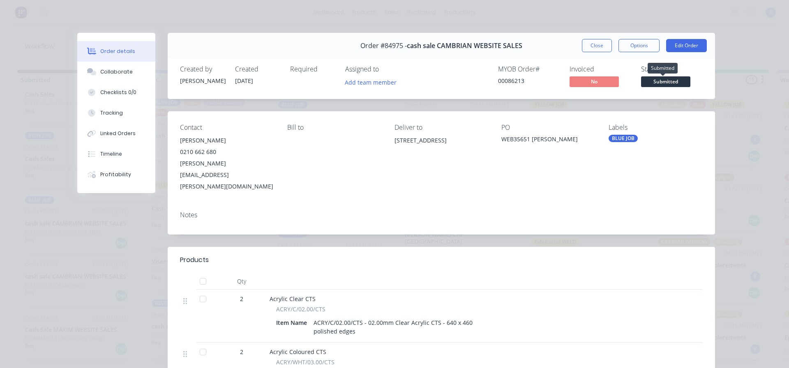
click at [650, 79] on span "Submitted" at bounding box center [665, 81] width 49 height 10
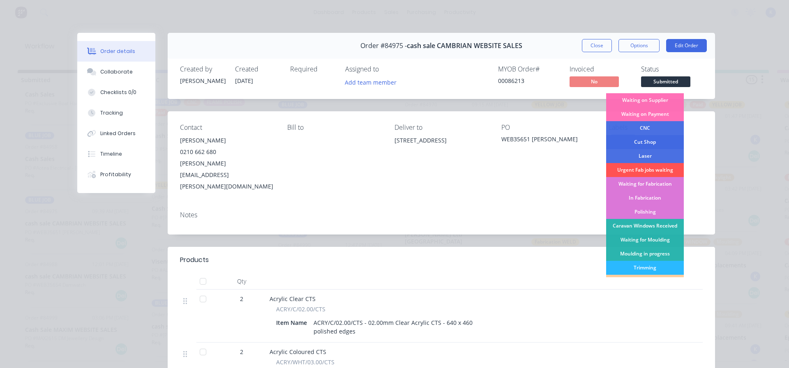
click at [646, 141] on div "Cut Shop" at bounding box center [645, 142] width 78 height 14
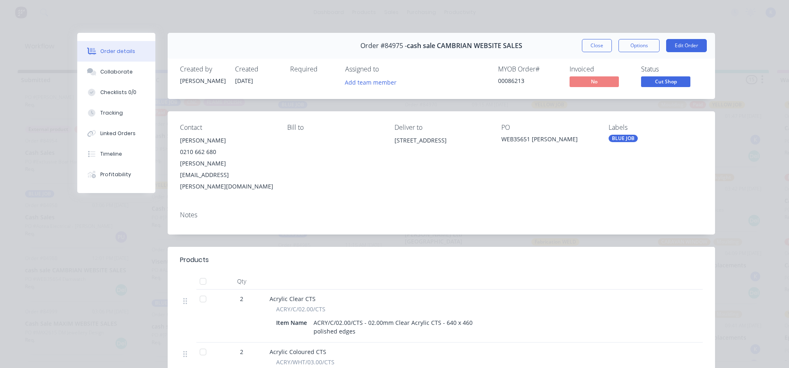
scroll to position [603, 0]
click at [583, 46] on button "Close" at bounding box center [597, 45] width 30 height 13
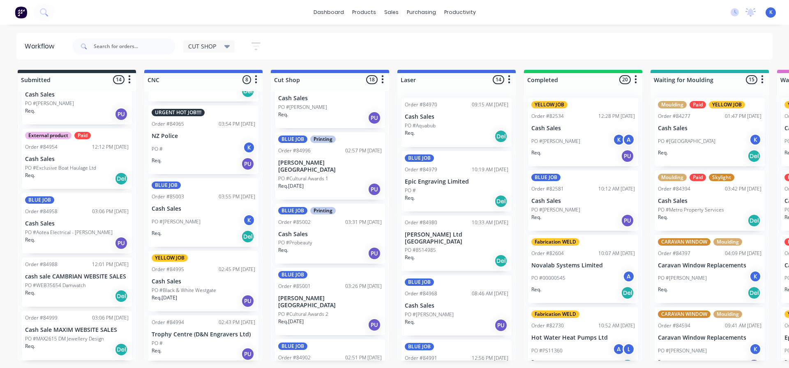
scroll to position [262, 0]
